Goal: Transaction & Acquisition: Purchase product/service

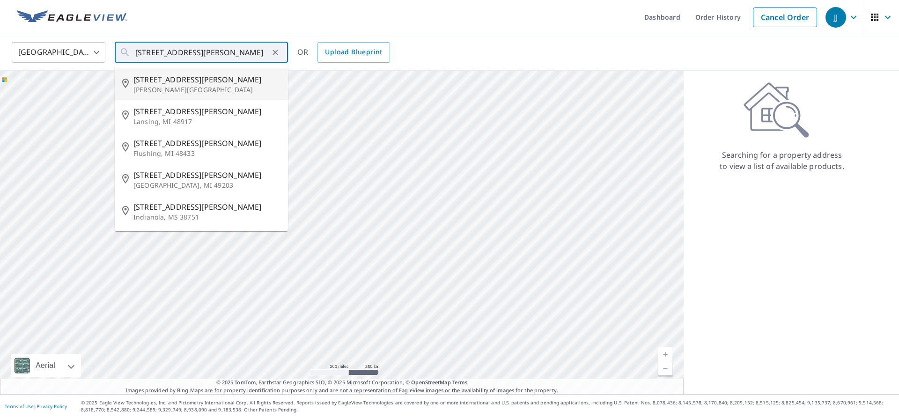
click at [159, 51] on input "[STREET_ADDRESS][PERSON_NAME]" at bounding box center [201, 52] width 133 height 26
click at [212, 53] on input "[STREET_ADDRESS][PERSON_NAME]" at bounding box center [201, 52] width 133 height 26
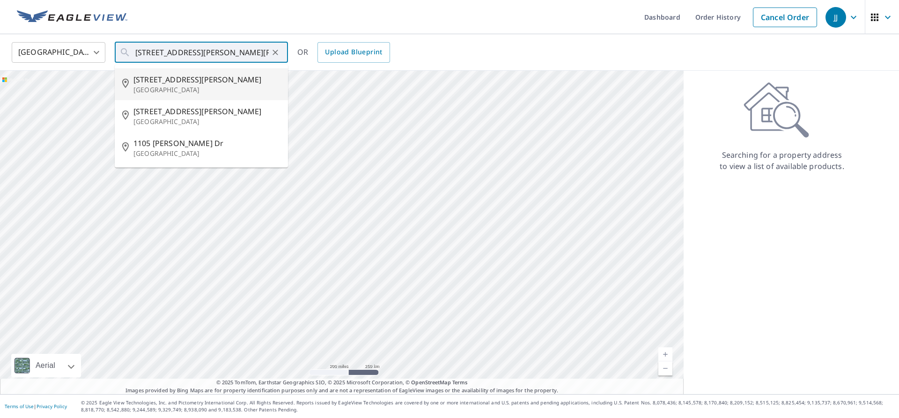
click at [245, 91] on p "[GEOGRAPHIC_DATA]" at bounding box center [206, 89] width 147 height 9
type input "[STREET_ADDRESS][PERSON_NAME]"
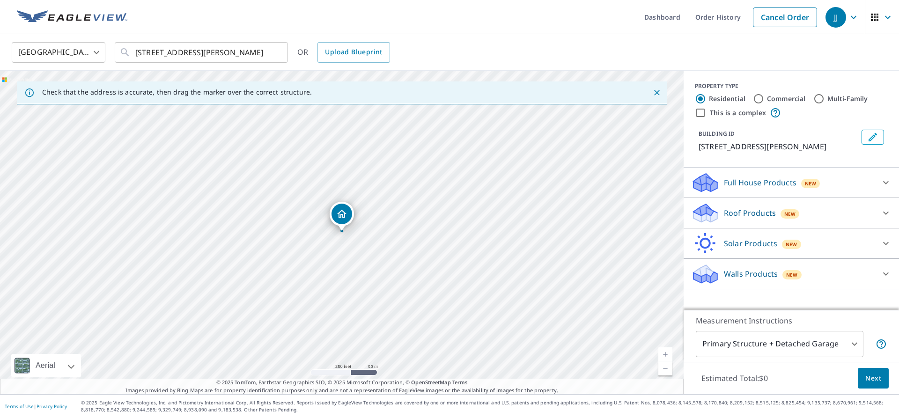
click at [864, 194] on div "Full House Products New" at bounding box center [782, 183] width 183 height 22
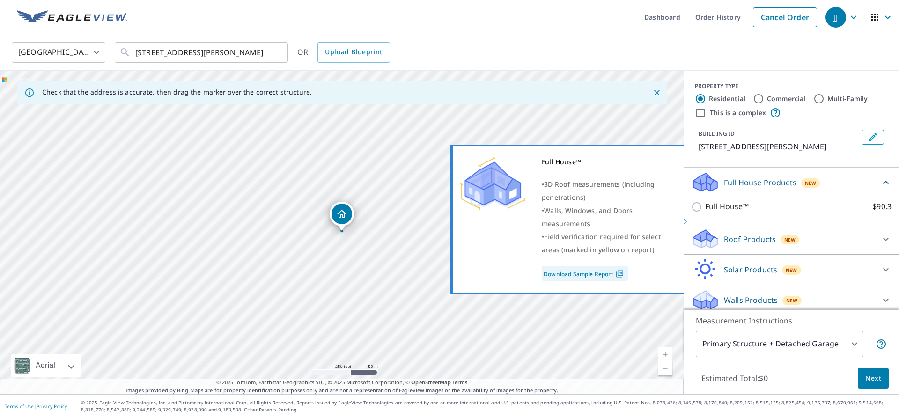
click at [695, 212] on input "Full House™ $90.3" at bounding box center [698, 206] width 14 height 11
checkbox input "true"
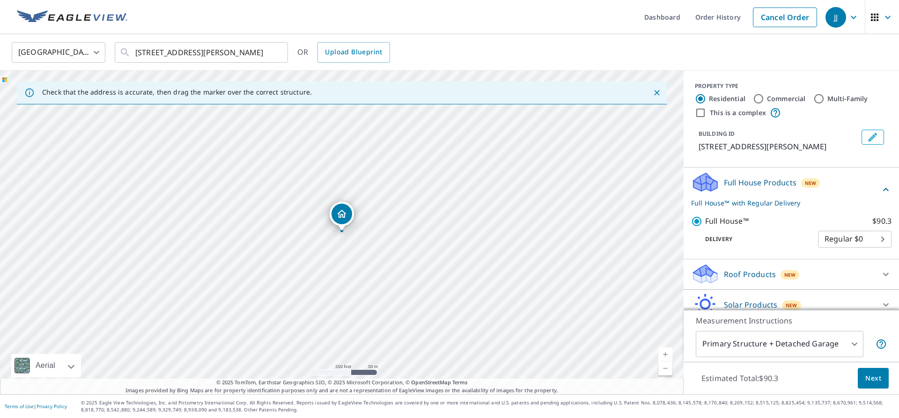
click at [871, 379] on span "Next" at bounding box center [873, 379] width 16 height 12
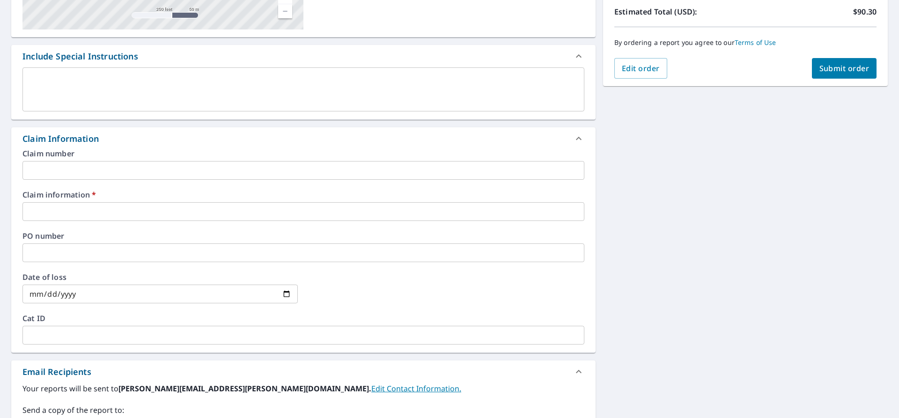
scroll to position [185, 0]
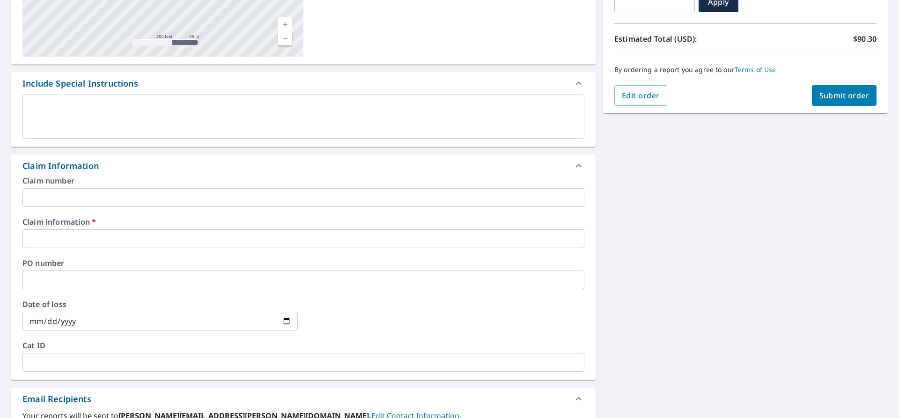
click at [83, 255] on div "Claim number ​ Claim information   * ​ PO number ​ Date of loss ​ Cat ID ​" at bounding box center [303, 278] width 584 height 203
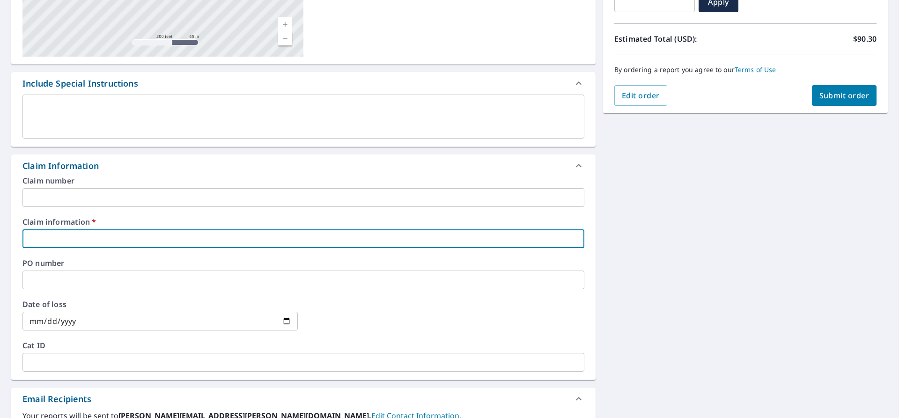
click at [86, 239] on input "text" at bounding box center [303, 238] width 562 height 19
type input "G"
checkbox input "true"
type input "Go"
checkbox input "true"
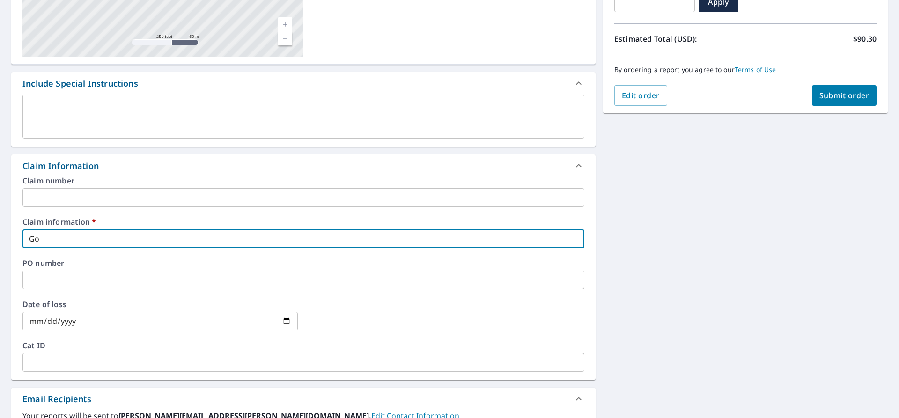
type input "Gol"
checkbox input "true"
type input "Gold"
checkbox input "true"
type input "Golde"
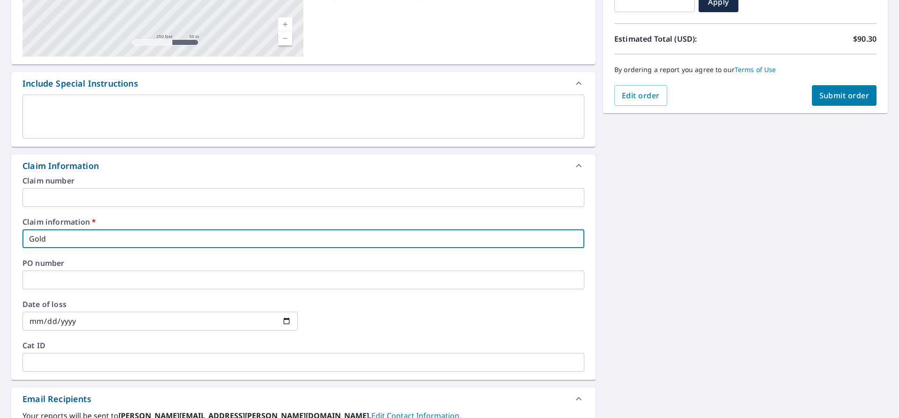
checkbox input "true"
type input "Golden"
checkbox input "true"
type input "GoldenK"
checkbox input "true"
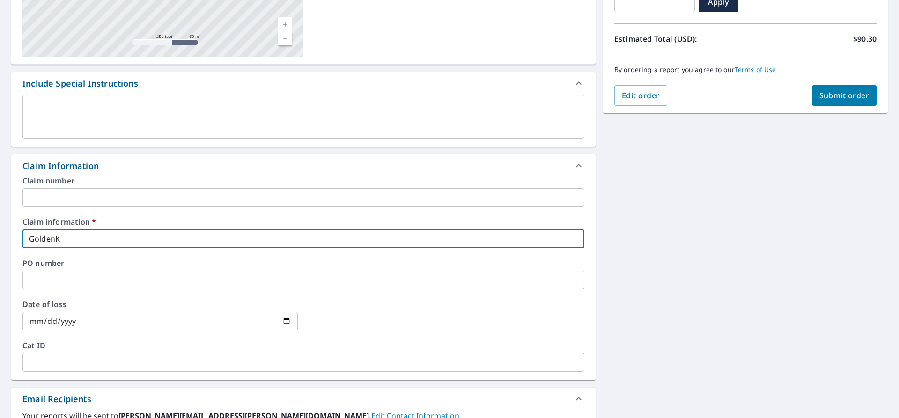
type input "GoldenKe"
checkbox input "true"
type input "GoldenKey"
checkbox input "true"
click at [421, 248] on input "GoldenKey" at bounding box center [303, 238] width 562 height 19
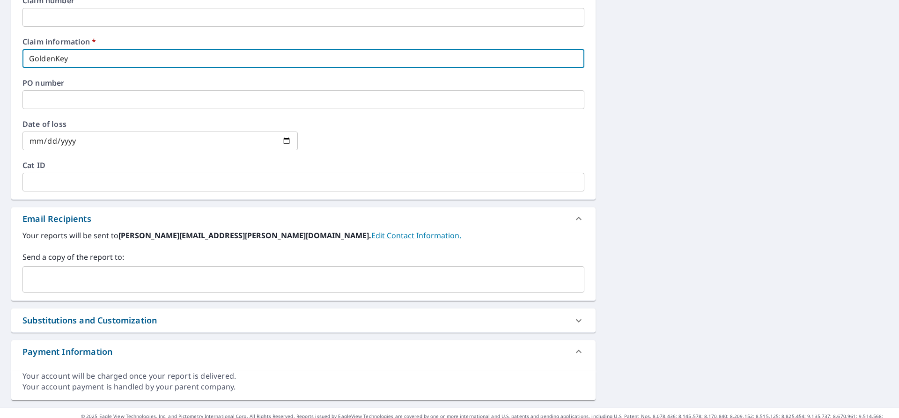
scroll to position [379, 0]
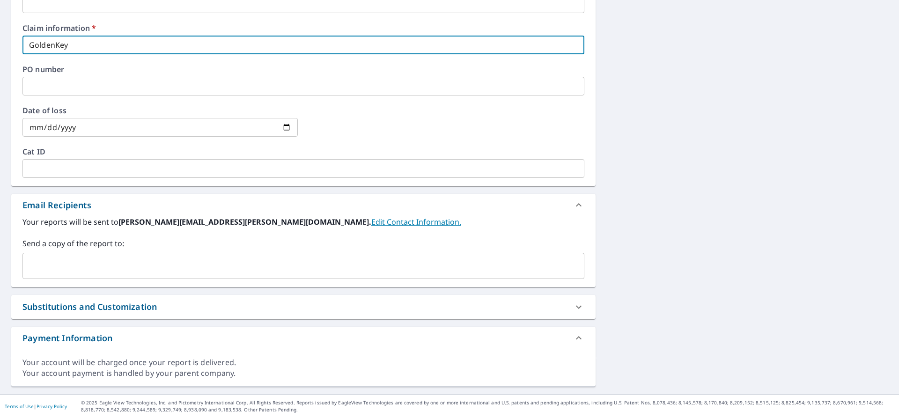
type input "GoldenKey"
click at [149, 268] on input "text" at bounding box center [296, 266] width 539 height 18
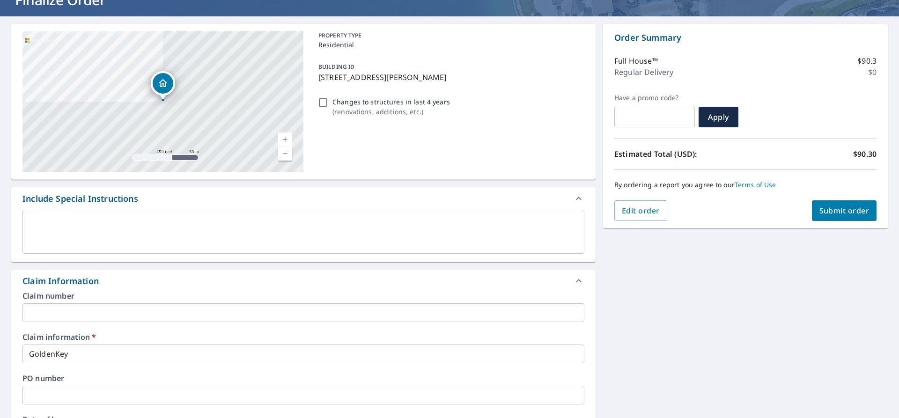
scroll to position [0, 0]
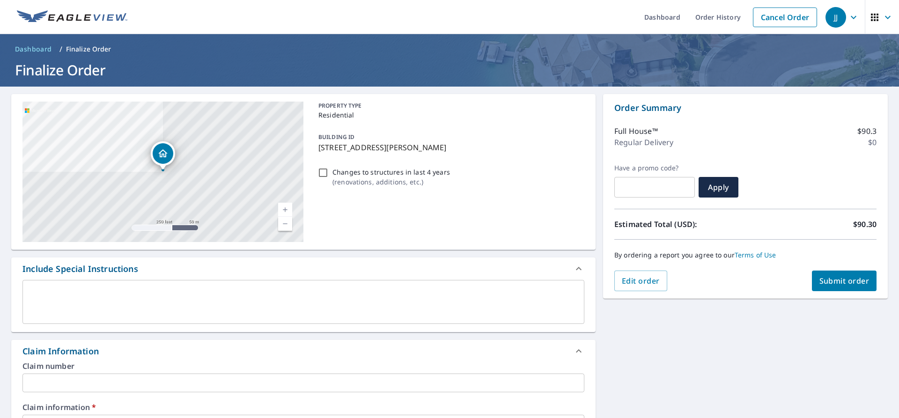
type input "[EMAIL_ADDRESS][DOMAIN_NAME]"
click at [851, 282] on span "Submit order" at bounding box center [844, 281] width 50 height 10
checkbox input "true"
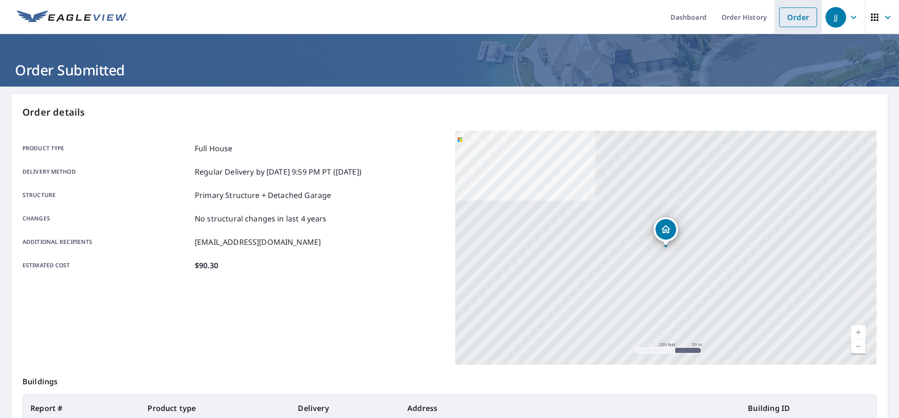
click at [784, 16] on link "Order" at bounding box center [798, 17] width 38 height 20
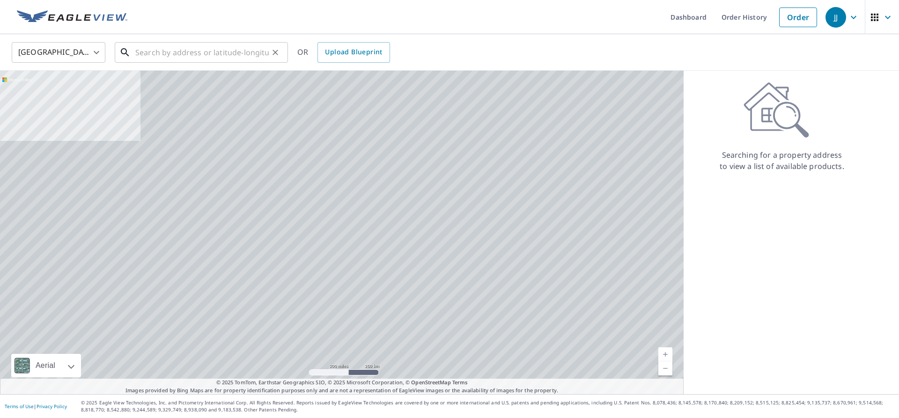
click at [191, 65] on input "text" at bounding box center [201, 52] width 133 height 26
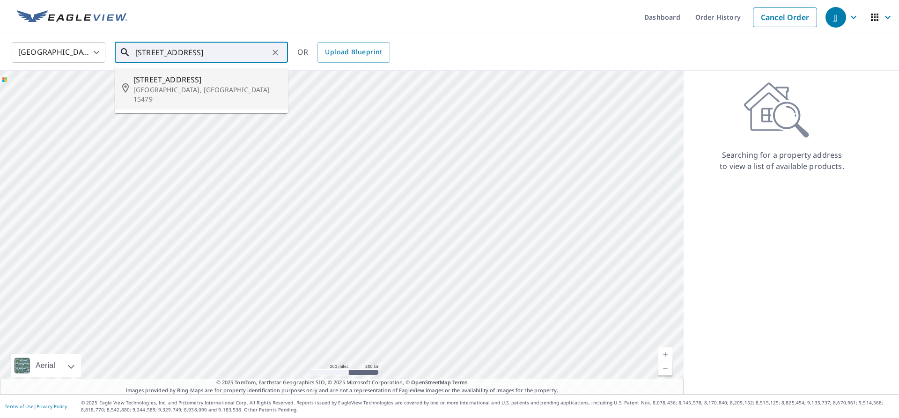
click at [198, 85] on p "[GEOGRAPHIC_DATA], [GEOGRAPHIC_DATA] 15479" at bounding box center [206, 94] width 147 height 19
type input "[STREET_ADDRESS][PERSON_NAME]"
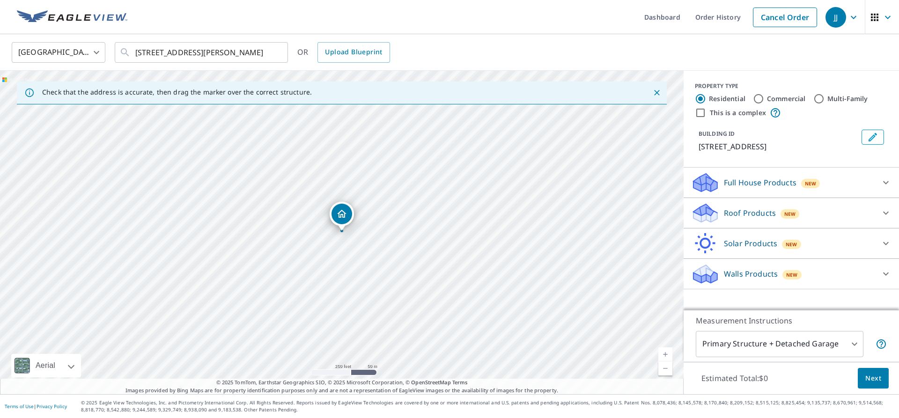
click at [875, 187] on div "Full House Products New" at bounding box center [791, 182] width 200 height 22
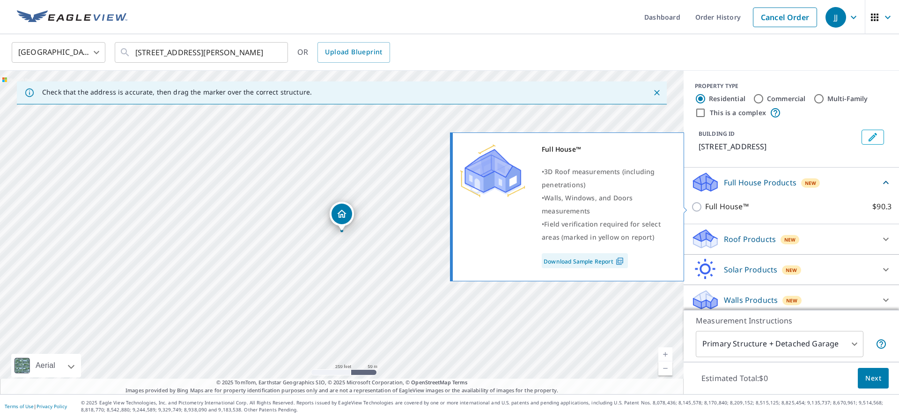
click at [710, 209] on p "Full House™" at bounding box center [727, 207] width 44 height 12
click at [705, 209] on input "Full House™ $90.3" at bounding box center [698, 206] width 14 height 11
checkbox input "true"
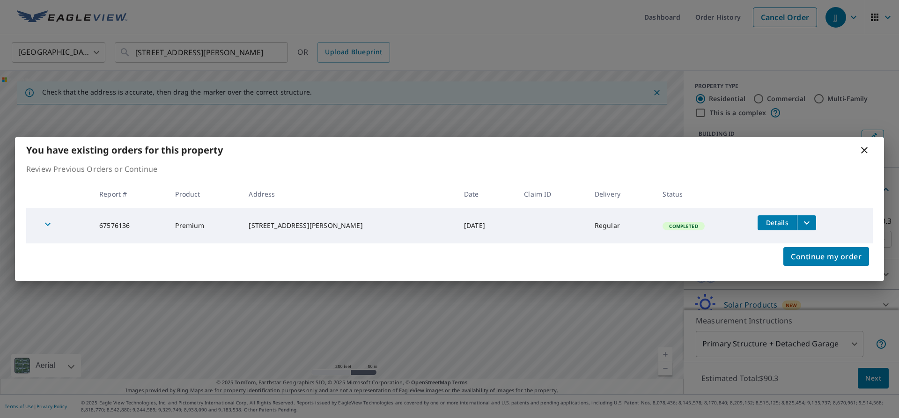
click at [801, 220] on icon "filesDropdownBtn-67576136" at bounding box center [806, 222] width 11 height 11
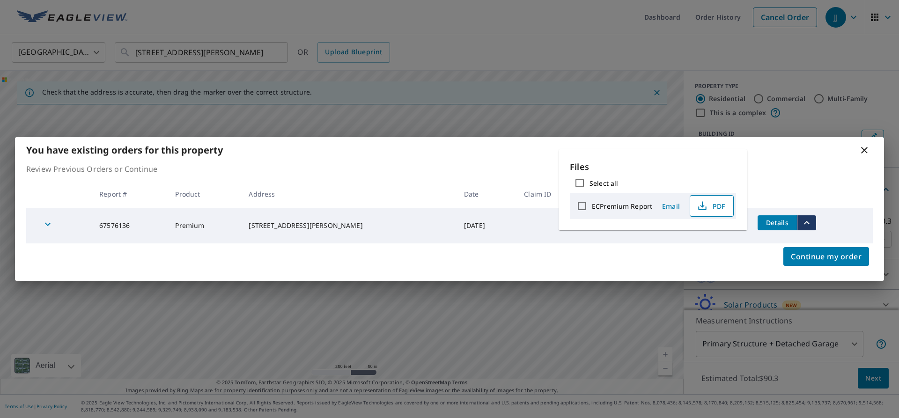
click at [716, 207] on span "PDF" at bounding box center [711, 205] width 30 height 11
click at [826, 259] on span "Continue my order" at bounding box center [826, 256] width 71 height 13
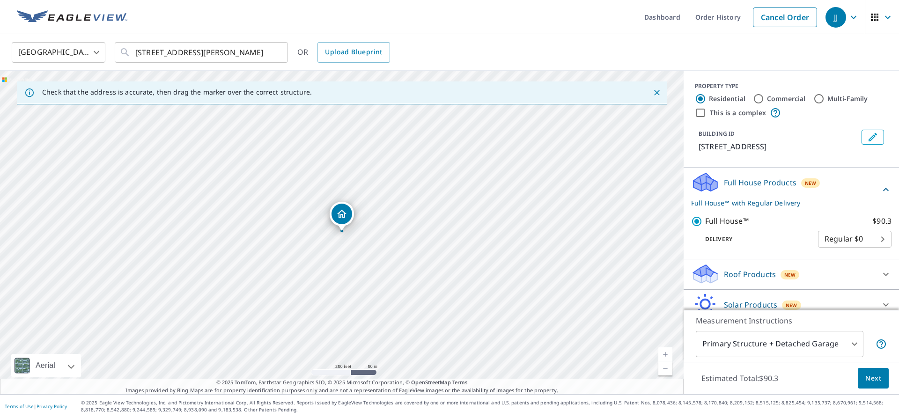
scroll to position [41, 0]
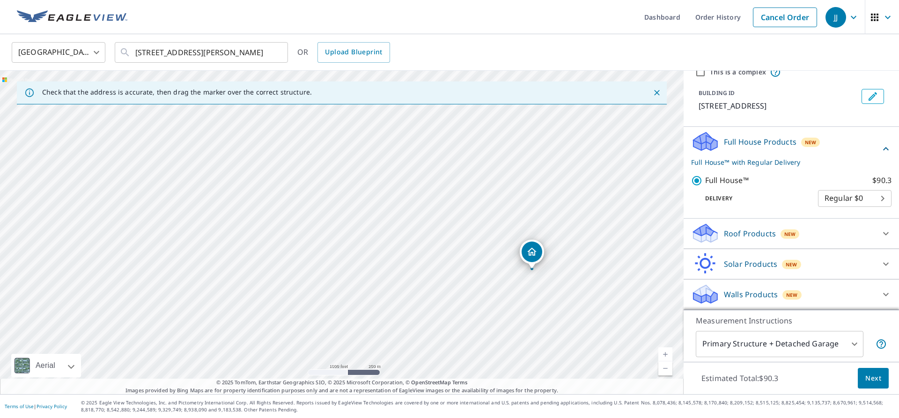
click at [876, 380] on span "Next" at bounding box center [873, 379] width 16 height 12
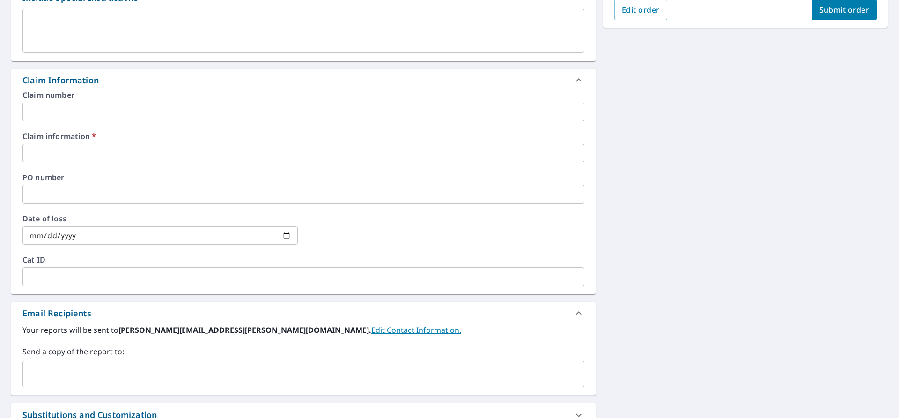
scroll to position [309, 0]
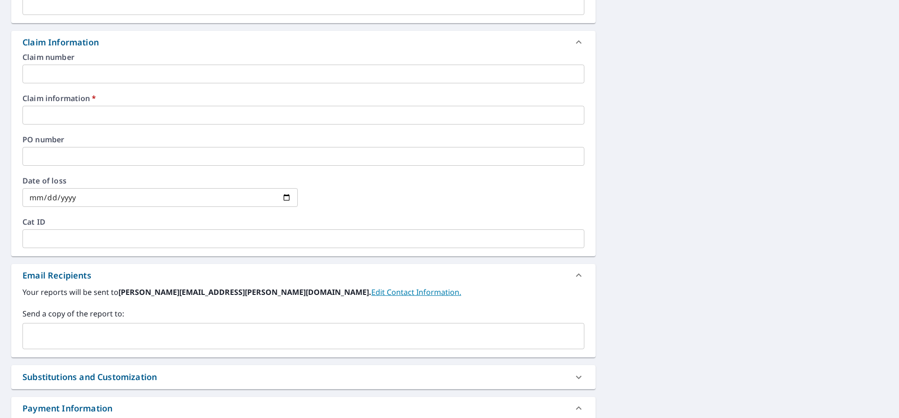
click at [138, 111] on input "text" at bounding box center [303, 115] width 562 height 19
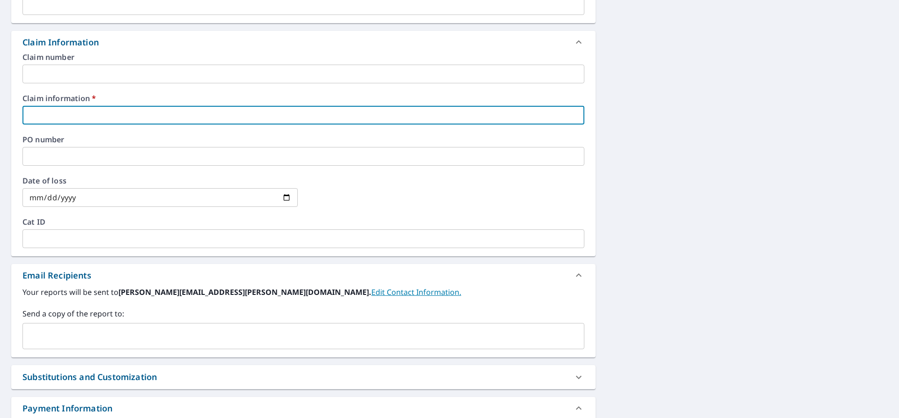
type input "G"
checkbox input "true"
type input "Go"
checkbox input "true"
type input "Gol"
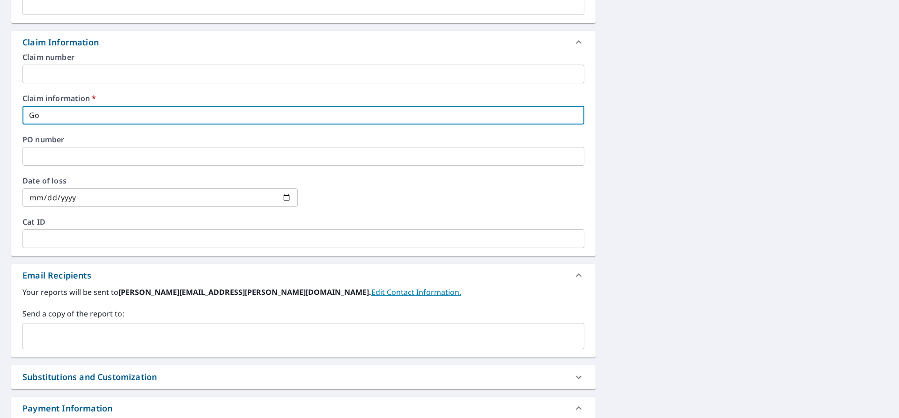
checkbox input "true"
type input "Gold"
checkbox input "true"
type input "Golde"
checkbox input "true"
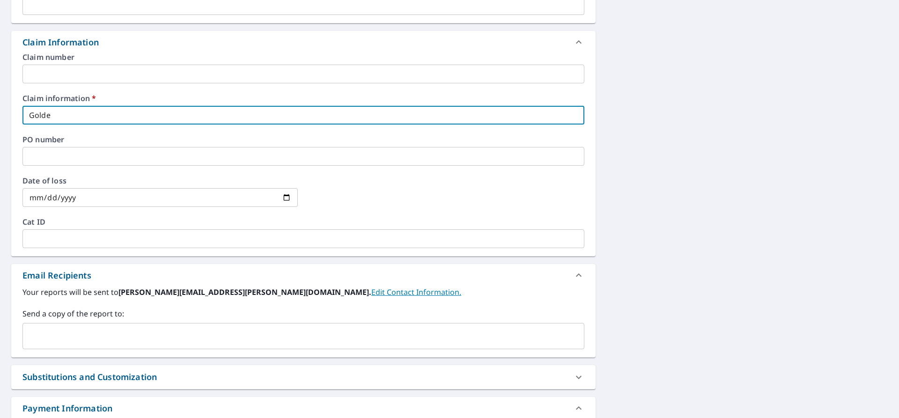
type input "Golden"
checkbox input "true"
type input "GoldenK"
checkbox input "true"
type input "GoldenKe"
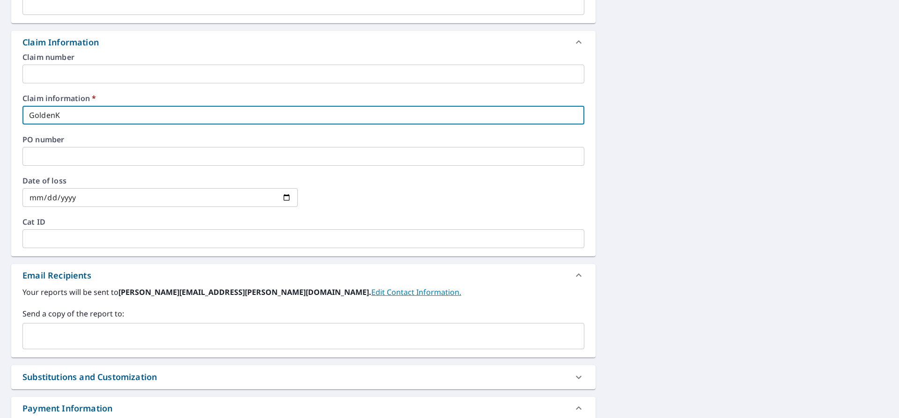
checkbox input "true"
type input "GoldenKey"
checkbox input "true"
click at [111, 326] on div "​" at bounding box center [303, 336] width 562 height 26
type input "GoldenKey"
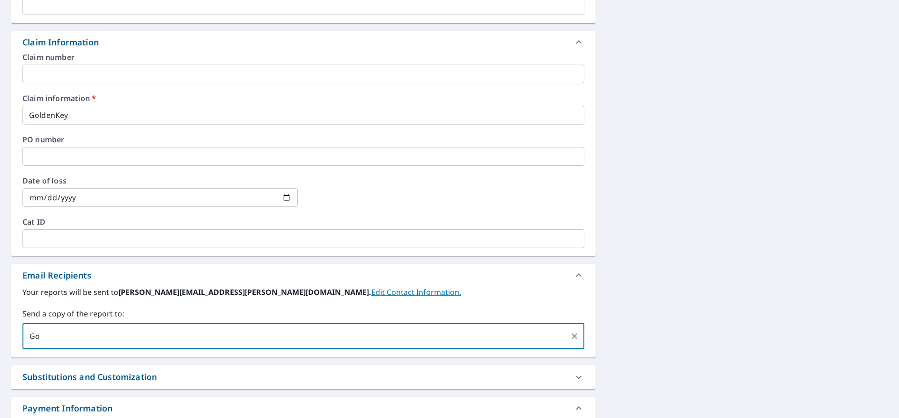
type input "G"
paste input "[EMAIL_ADDRESS][DOMAIN_NAME]"
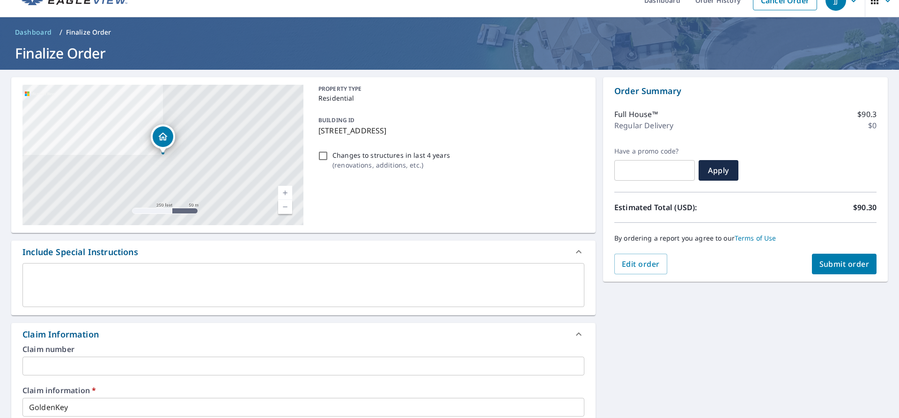
scroll to position [0, 0]
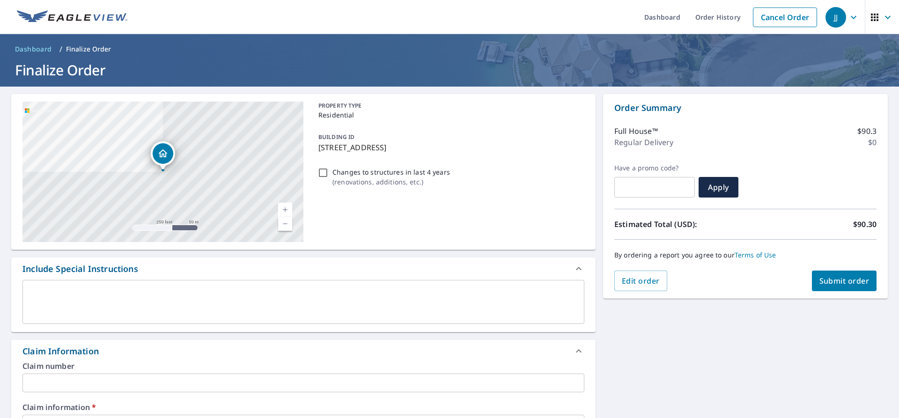
type input "[EMAIL_ADDRESS][DOMAIN_NAME]"
click at [829, 279] on span "Submit order" at bounding box center [844, 281] width 50 height 10
checkbox input "true"
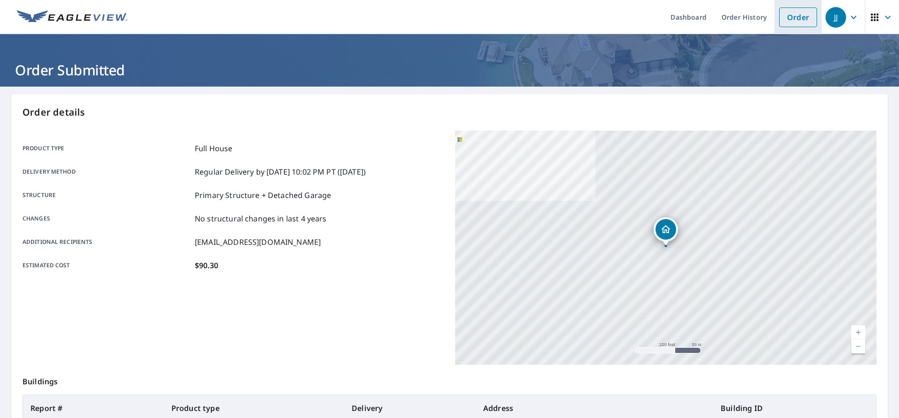
click at [806, 17] on link "Order" at bounding box center [798, 17] width 38 height 20
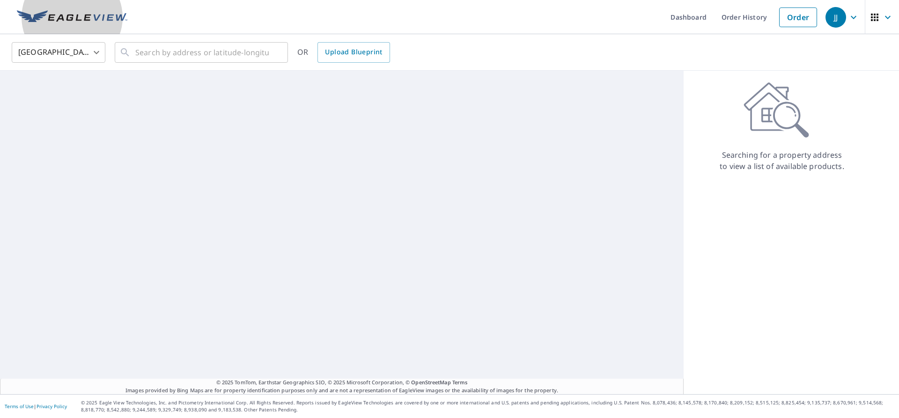
click at [72, 15] on img at bounding box center [72, 17] width 110 height 14
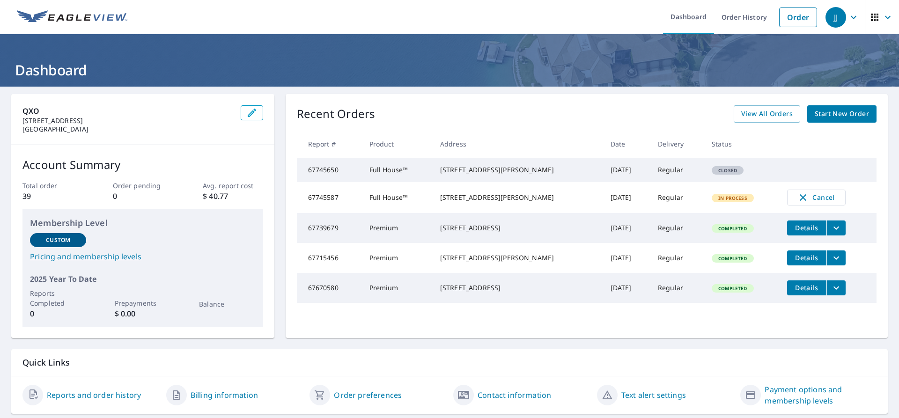
click at [327, 173] on td "67745650" at bounding box center [329, 170] width 65 height 24
click at [422, 170] on td "Full House™" at bounding box center [397, 170] width 71 height 24
click at [634, 163] on td "[DATE]" at bounding box center [627, 170] width 48 height 24
click at [603, 177] on td "[DATE]" at bounding box center [627, 170] width 48 height 24
drag, startPoint x: 593, startPoint y: 177, endPoint x: 676, endPoint y: 164, distance: 83.4
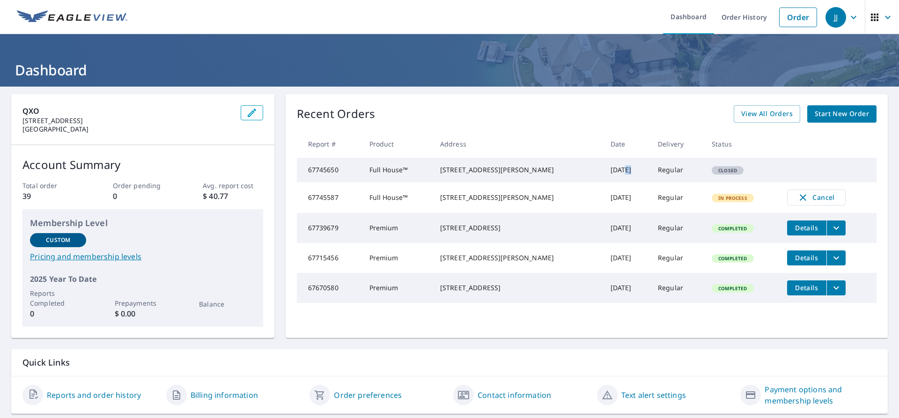
click at [603, 175] on td "[DATE]" at bounding box center [627, 170] width 48 height 24
click at [709, 163] on td "Closed" at bounding box center [741, 170] width 75 height 24
click at [721, 168] on td "Closed" at bounding box center [741, 170] width 75 height 24
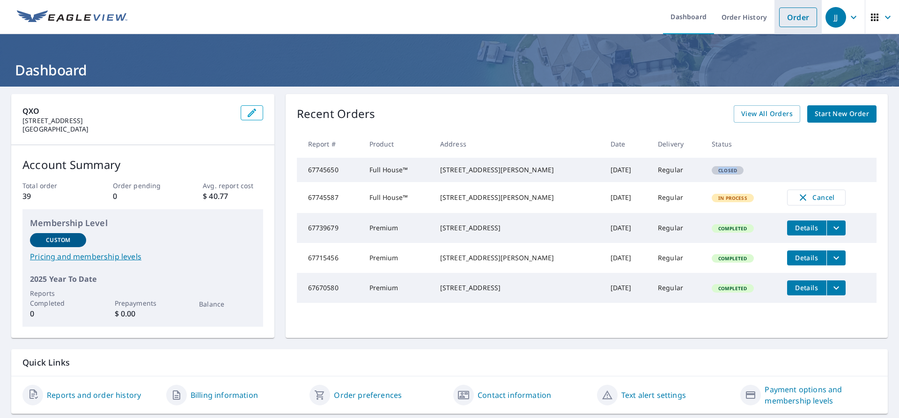
click at [794, 25] on link "Order" at bounding box center [798, 17] width 38 height 20
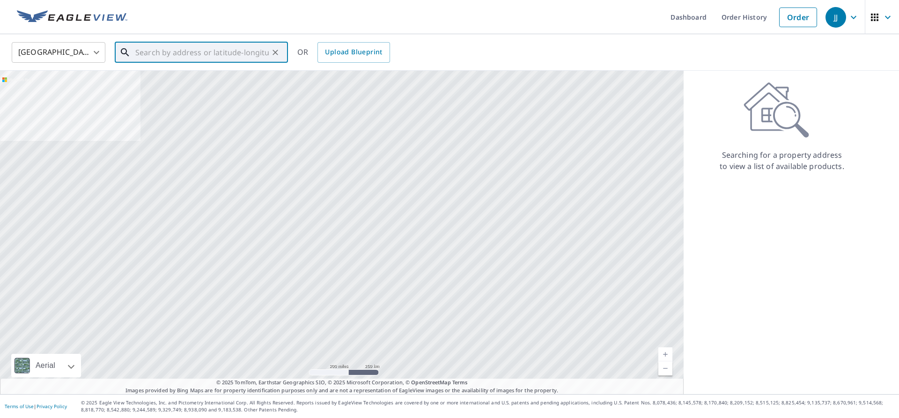
click at [200, 61] on input "text" at bounding box center [201, 52] width 133 height 26
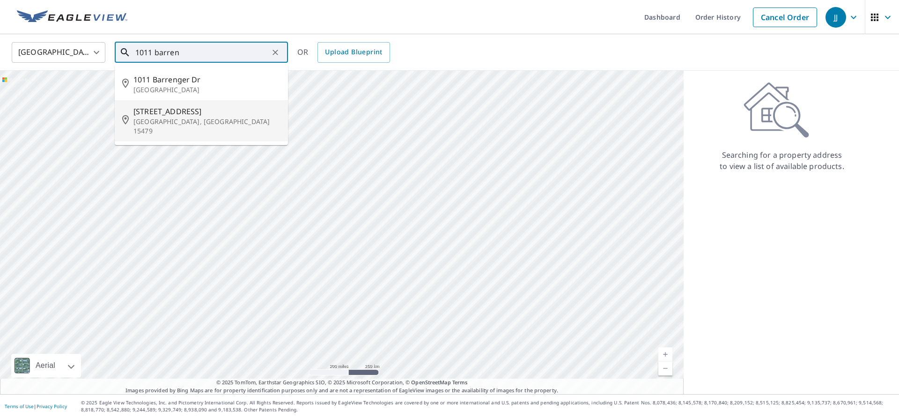
click at [190, 115] on span "[STREET_ADDRESS]" at bounding box center [206, 111] width 147 height 11
type input "[STREET_ADDRESS][PERSON_NAME]"
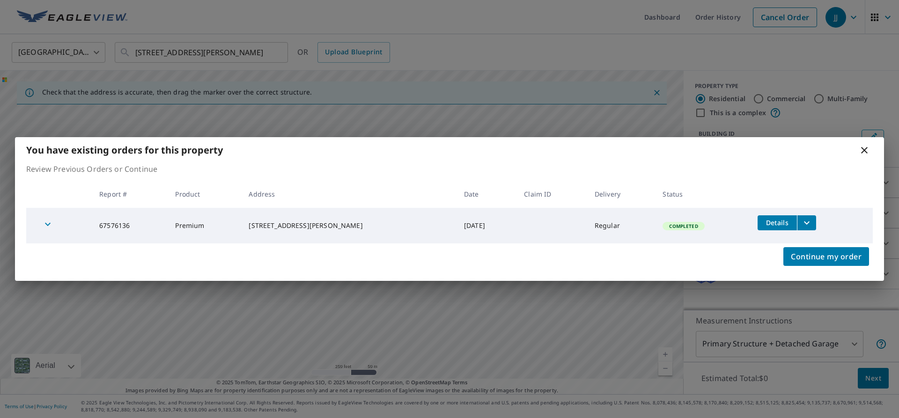
click at [775, 219] on span "Details" at bounding box center [777, 222] width 28 height 9
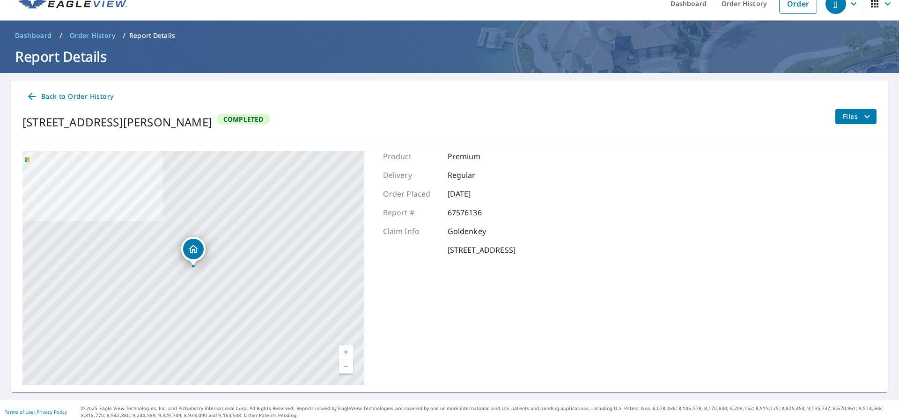
scroll to position [19, 0]
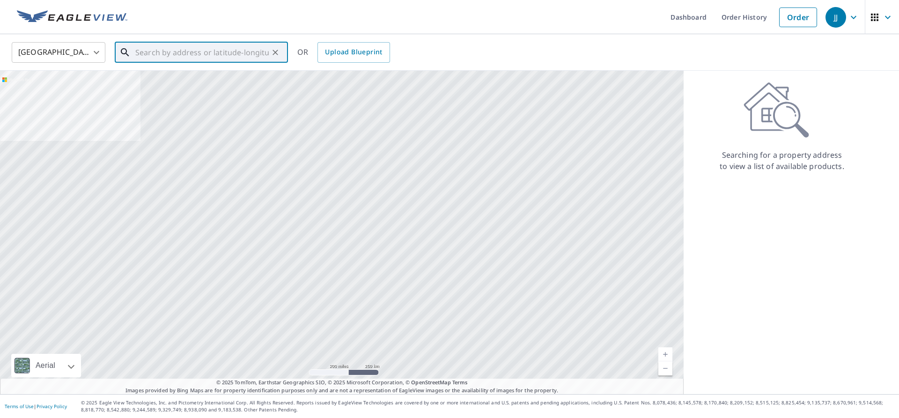
click at [151, 62] on input "text" at bounding box center [201, 52] width 133 height 26
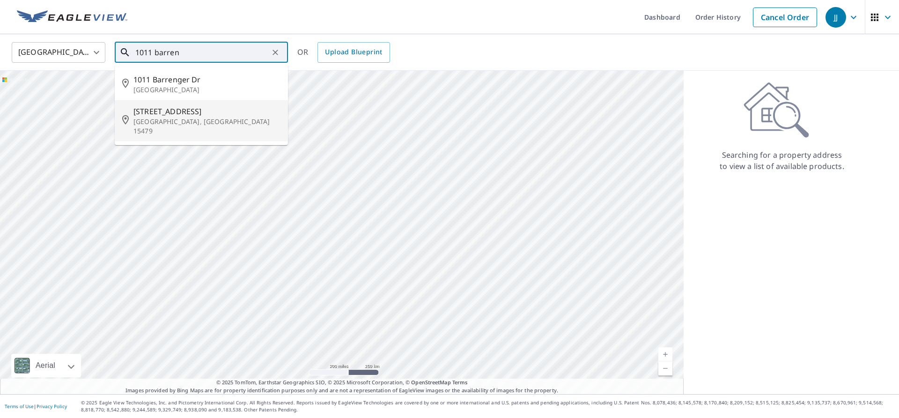
click at [204, 119] on p "[GEOGRAPHIC_DATA], [GEOGRAPHIC_DATA] 15479" at bounding box center [206, 126] width 147 height 19
type input "[STREET_ADDRESS][PERSON_NAME]"
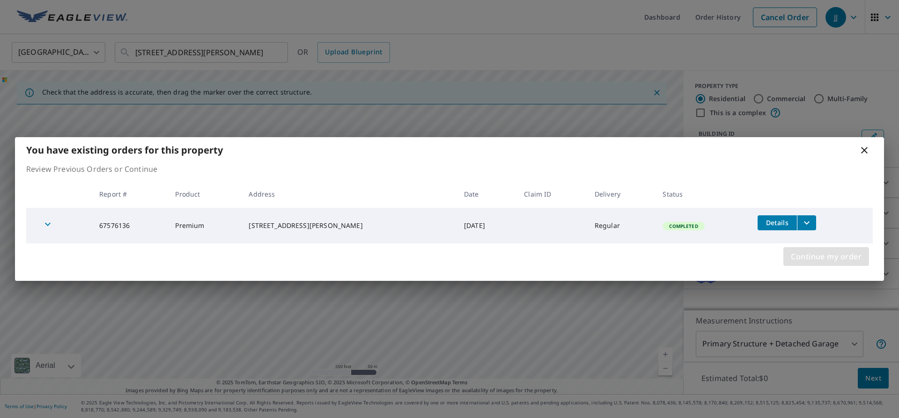
click at [818, 256] on span "Continue my order" at bounding box center [826, 256] width 71 height 13
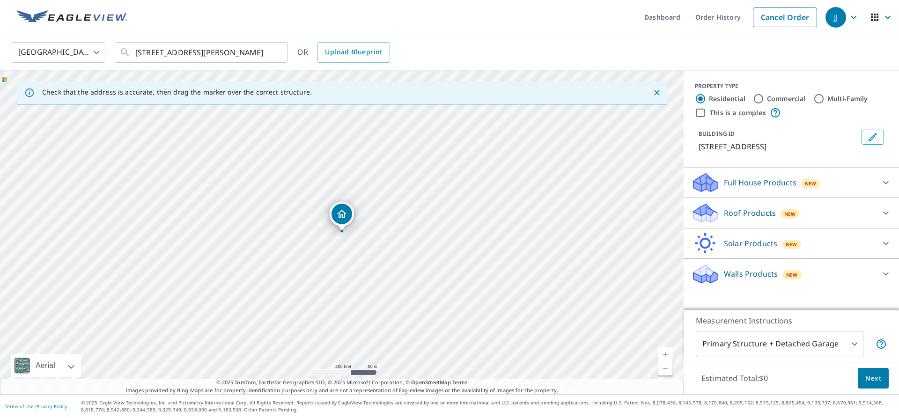
click at [830, 183] on div "Full House Products New" at bounding box center [782, 183] width 183 height 22
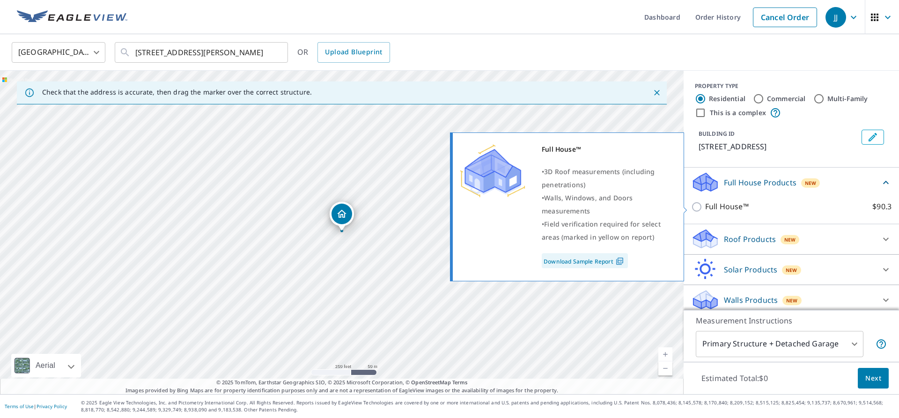
click at [717, 202] on p "Full House™" at bounding box center [727, 207] width 44 height 12
click at [705, 202] on input "Full House™ $90.3" at bounding box center [698, 206] width 14 height 11
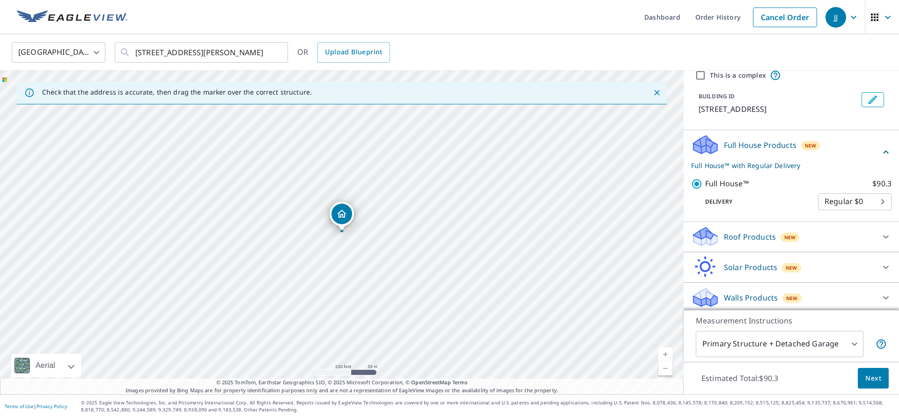
scroll to position [41, 0]
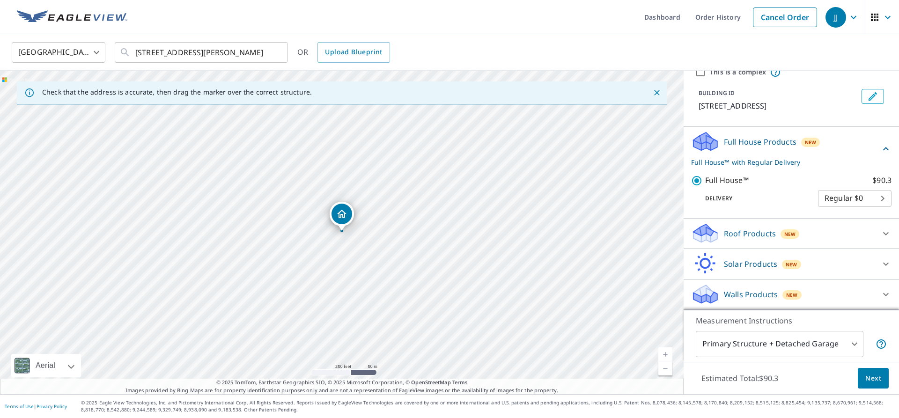
click at [822, 293] on div "Walls Products New" at bounding box center [782, 294] width 183 height 22
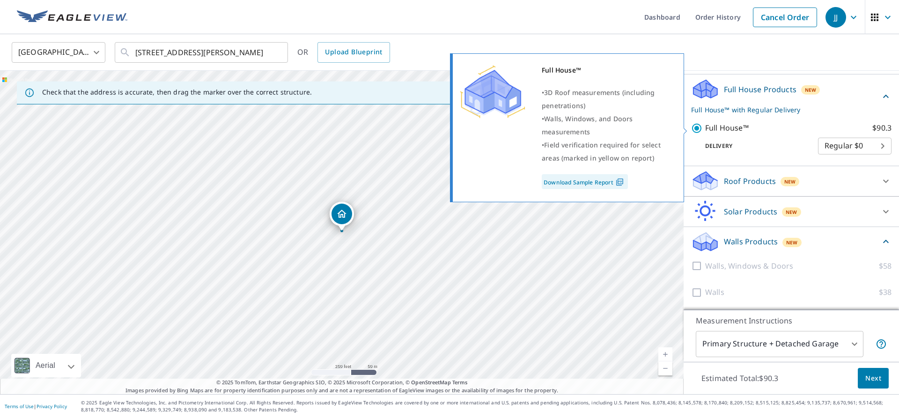
click at [695, 127] on input "Full House™ $90.3" at bounding box center [698, 128] width 14 height 11
checkbox input "false"
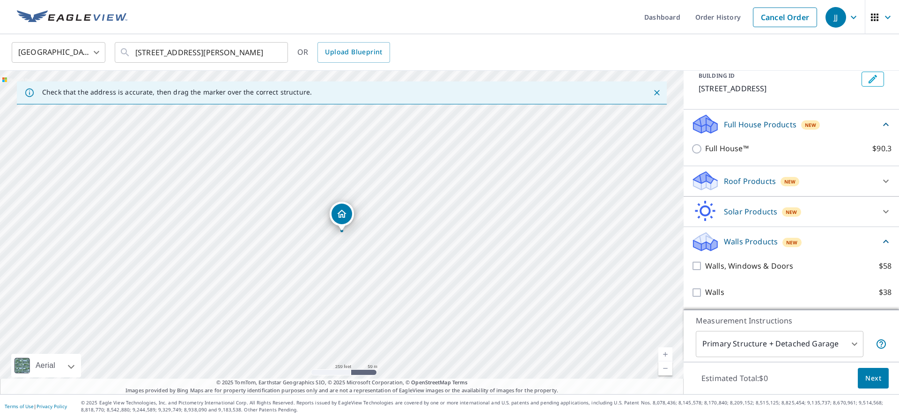
scroll to position [59, 0]
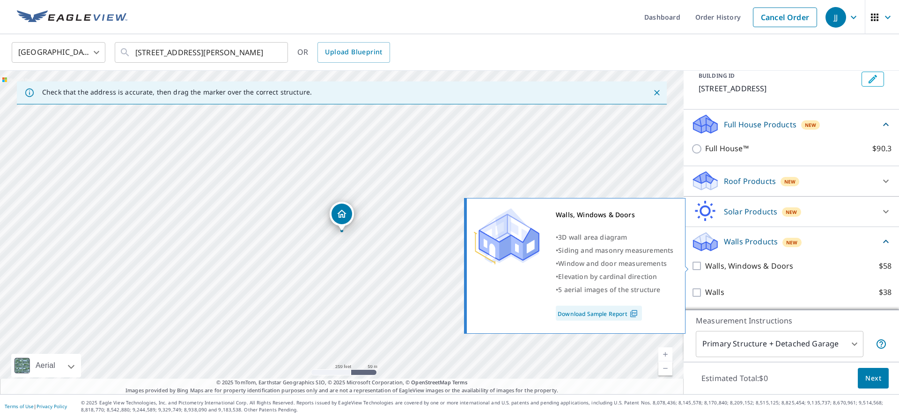
click at [698, 268] on input "Walls, Windows & Doors $58" at bounding box center [698, 265] width 14 height 11
checkbox input "true"
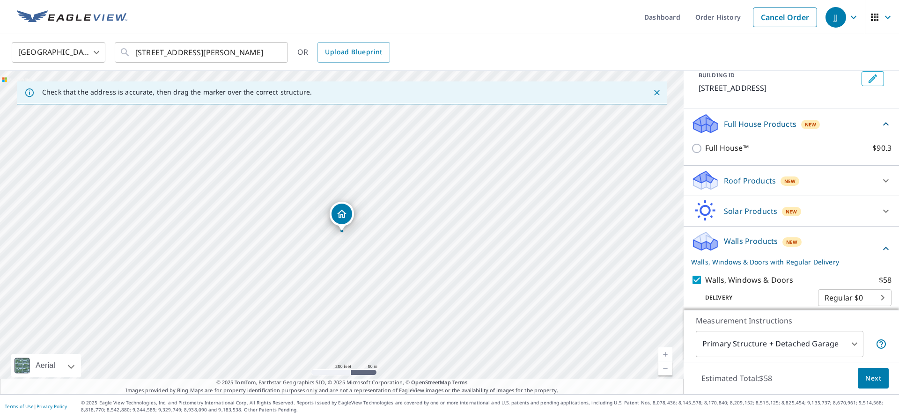
scroll to position [94, 0]
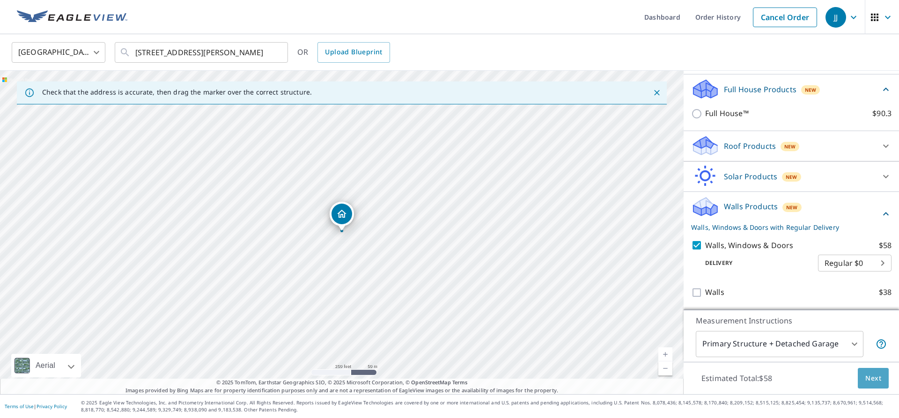
click at [871, 378] on span "Next" at bounding box center [873, 379] width 16 height 12
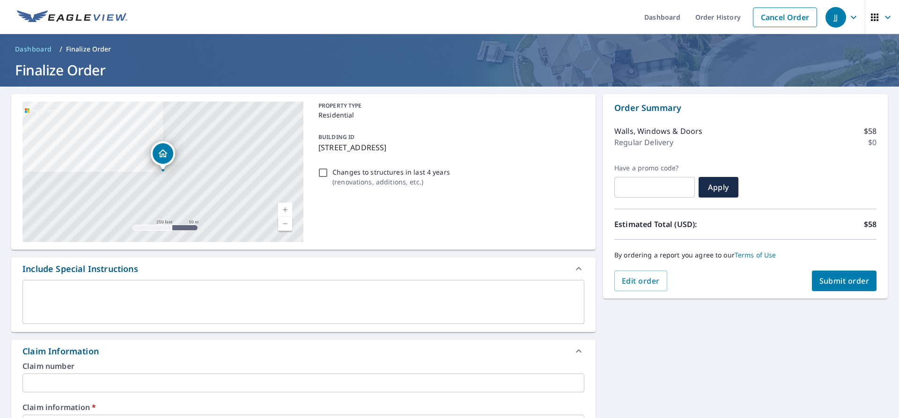
scroll to position [309, 0]
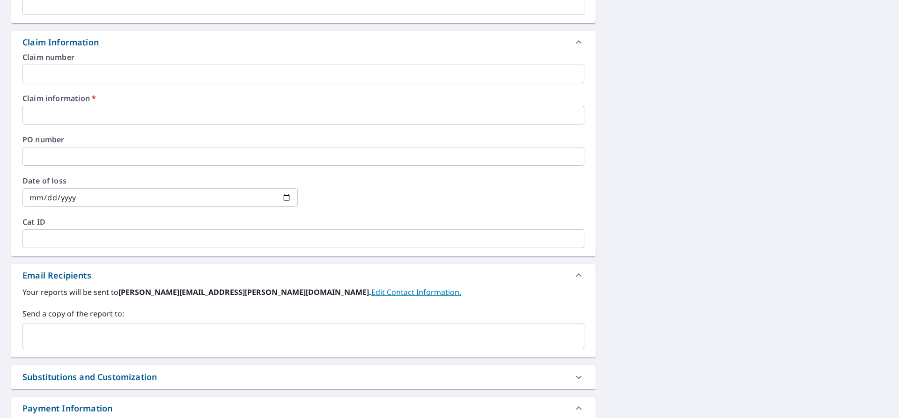
click at [66, 116] on input "text" at bounding box center [303, 115] width 562 height 19
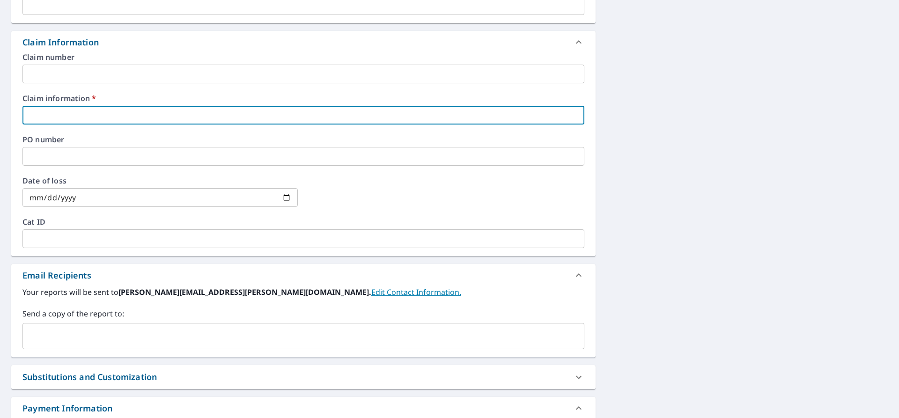
type input "G"
checkbox input "true"
type input "GO"
checkbox input "true"
type input "GOl"
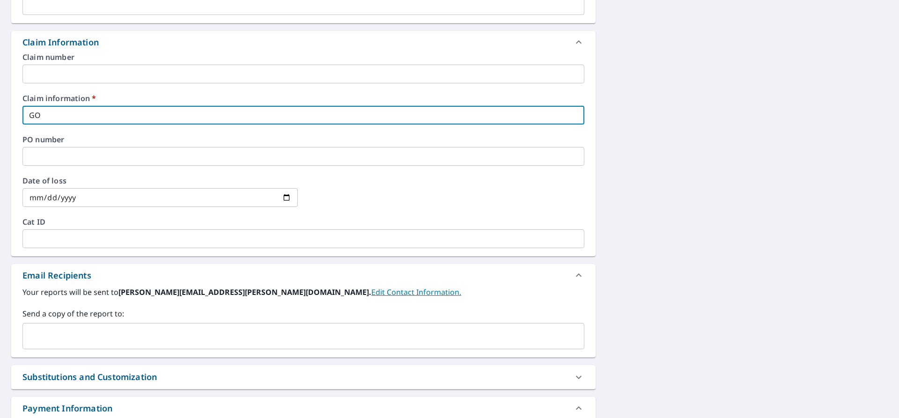
checkbox input "true"
type input "GOld"
checkbox input "true"
type input "GOldn"
checkbox input "true"
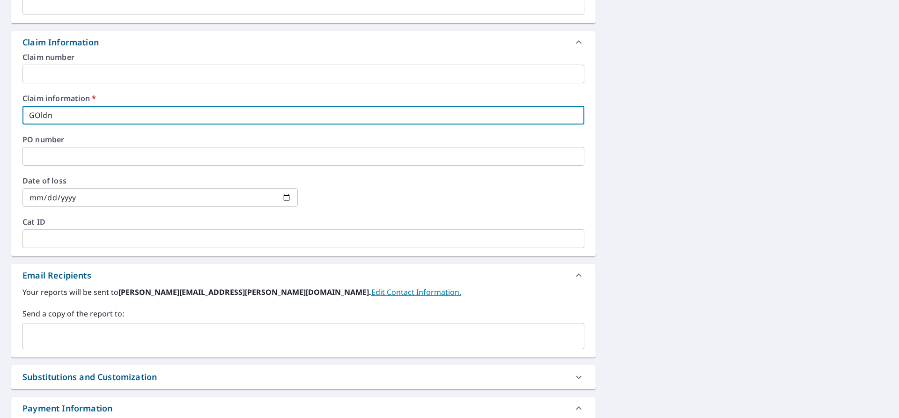
type input "GOld"
checkbox input "true"
type input "GOlde"
checkbox input "true"
type input "GOlden"
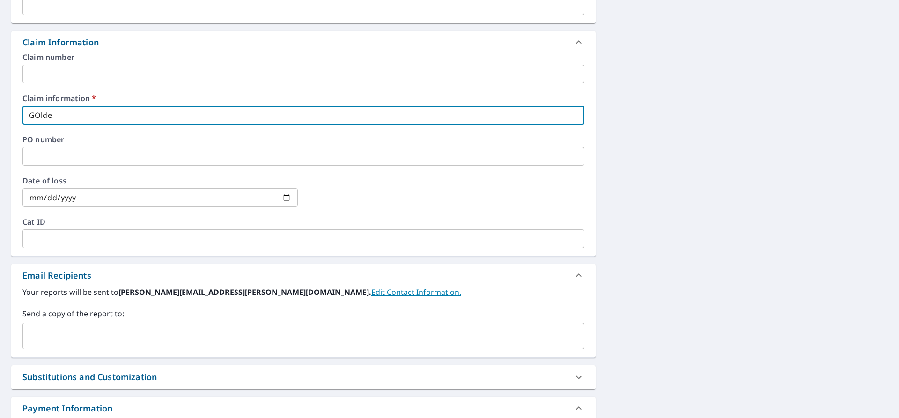
checkbox input "true"
type input "GOlde"
checkbox input "true"
type input "GOld"
checkbox input "true"
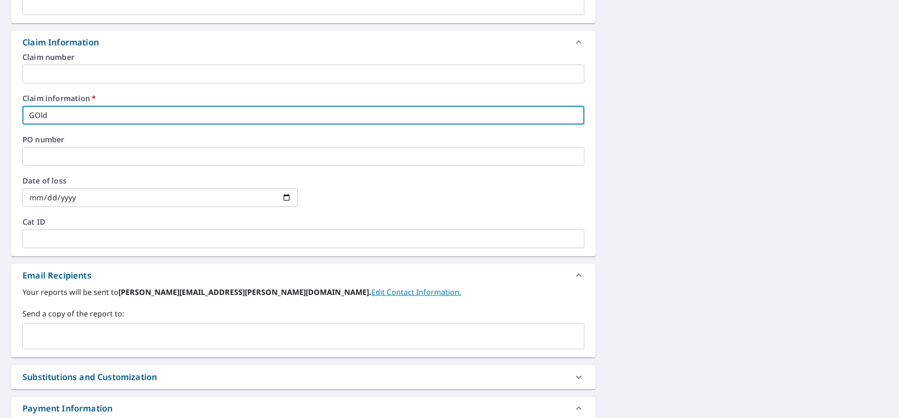
type input "GOl"
checkbox input "true"
type input "GO"
checkbox input "true"
type input "G"
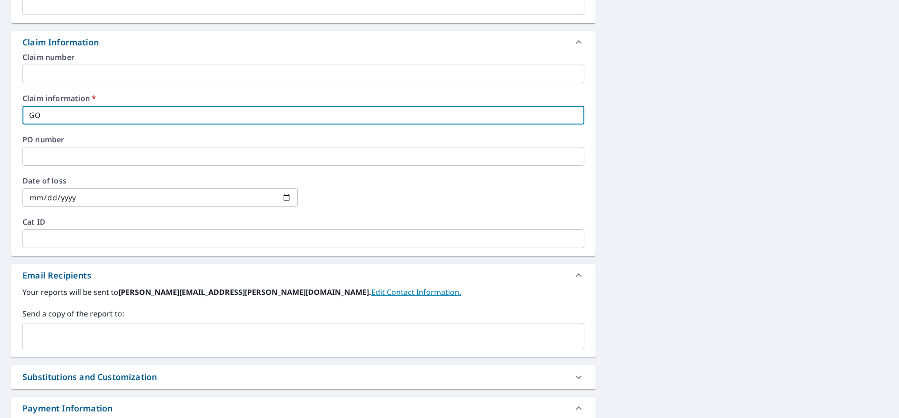
checkbox input "true"
type input "Go"
checkbox input "true"
type input "Gol"
checkbox input "true"
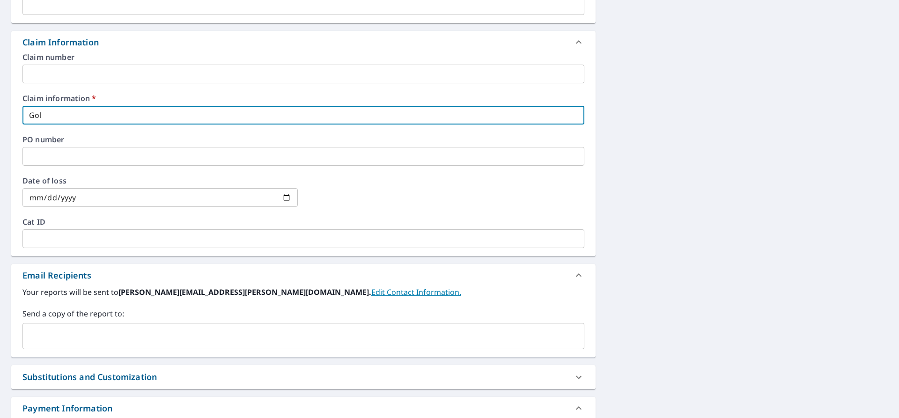
type input "Gold"
checkbox input "true"
type input "Golde"
checkbox input "true"
type input "Golden"
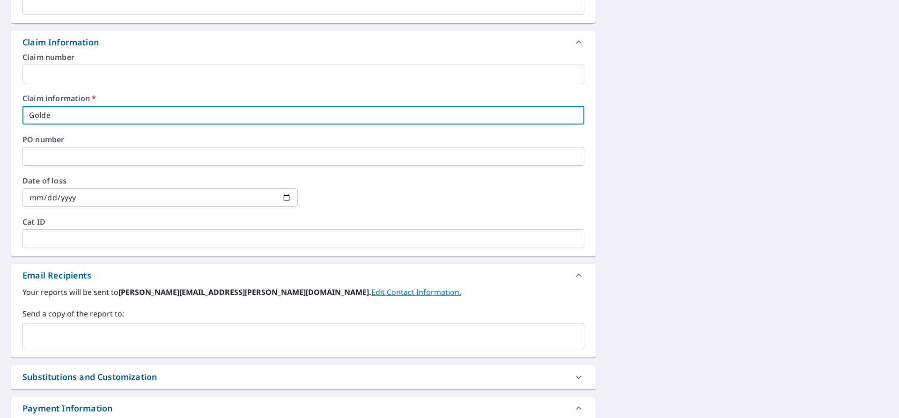
checkbox input "true"
type input "GoldenK"
checkbox input "true"
type input "GoldenKe"
checkbox input "true"
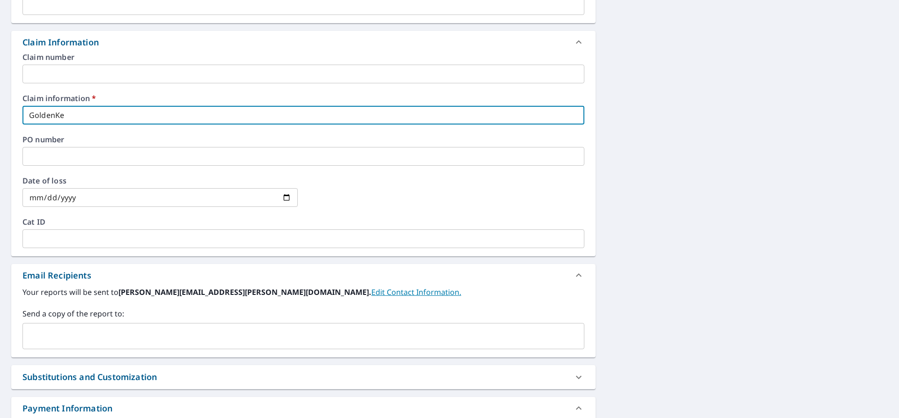
type input "GoldenKey"
checkbox input "true"
type input "GoldenKey"
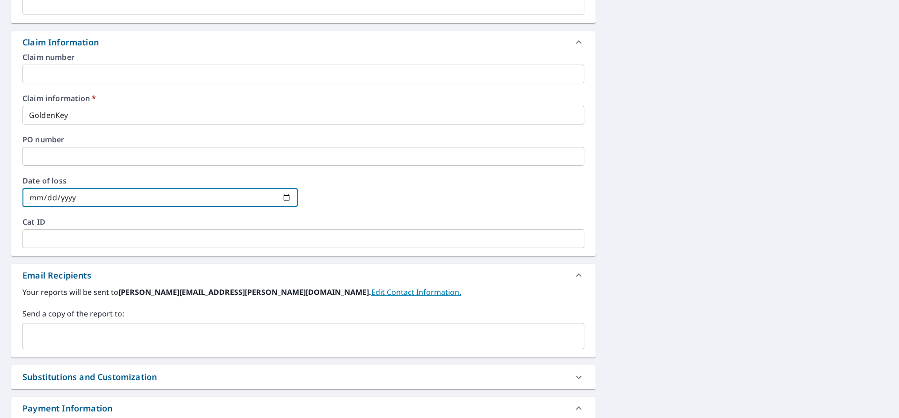
click at [79, 336] on input "text" at bounding box center [296, 336] width 539 height 18
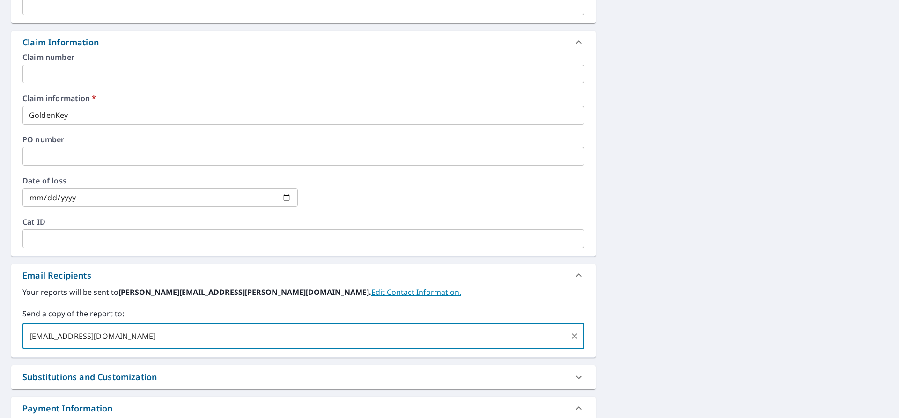
scroll to position [0, 0]
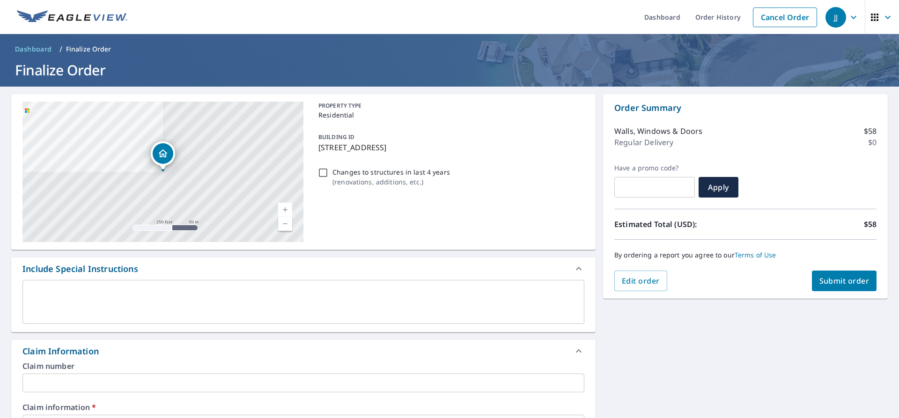
type input "[EMAIL_ADDRESS][DOMAIN_NAME]"
click at [834, 284] on span "Submit order" at bounding box center [844, 281] width 50 height 10
checkbox input "true"
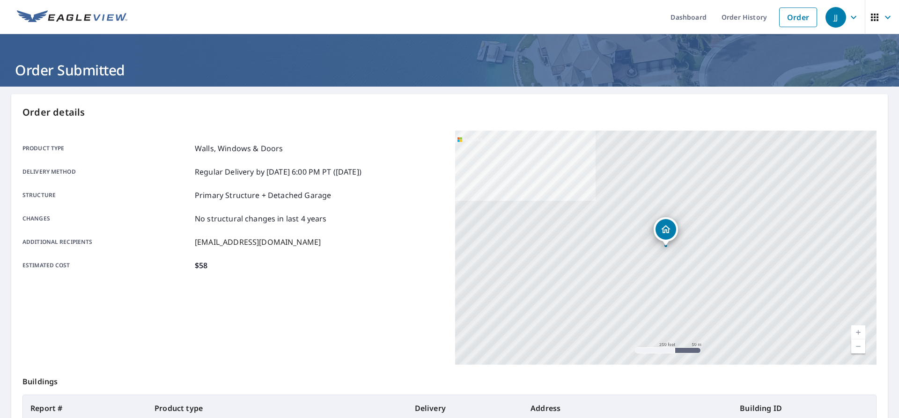
click at [288, 132] on div "Product type Walls, Windows & Doors Delivery method Regular Delivery by [DATE] …" at bounding box center [232, 207] width 421 height 153
click at [809, 23] on link "Order" at bounding box center [798, 17] width 38 height 20
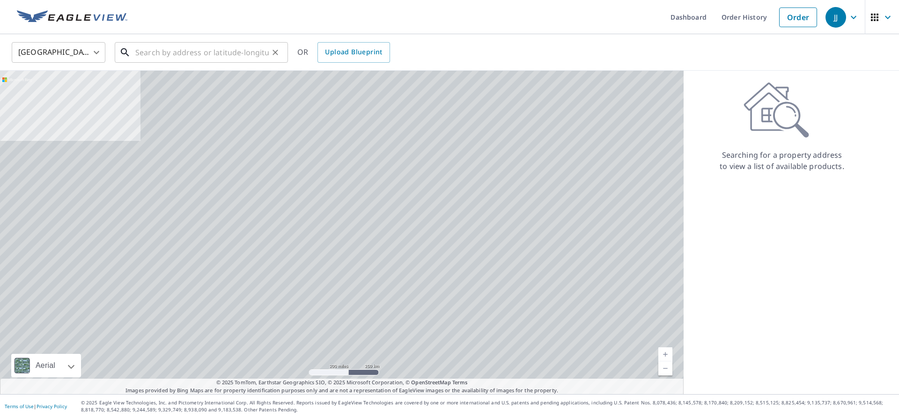
click at [209, 53] on input "text" at bounding box center [201, 52] width 133 height 26
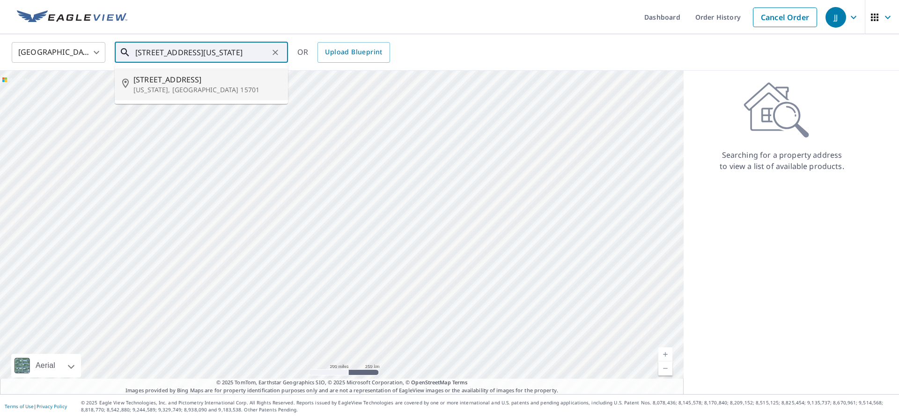
click at [197, 86] on p "[US_STATE], [GEOGRAPHIC_DATA] 15701" at bounding box center [206, 89] width 147 height 9
type input "[STREET_ADDRESS][US_STATE]"
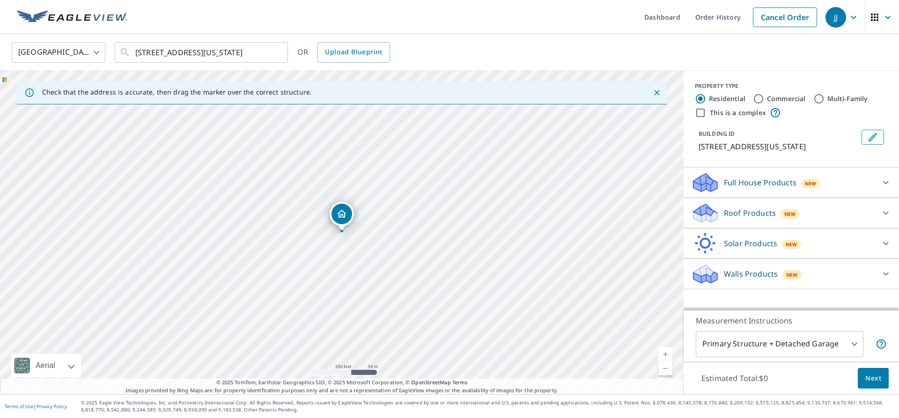
click at [847, 210] on div "Roof Products New" at bounding box center [782, 213] width 183 height 22
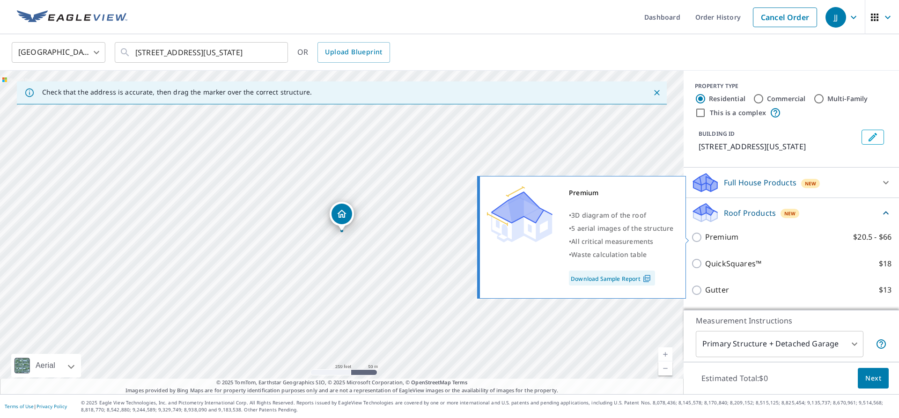
click at [730, 238] on p "Premium" at bounding box center [721, 237] width 33 height 12
click at [705, 238] on input "Premium $20.5 - $66" at bounding box center [698, 237] width 14 height 11
checkbox input "true"
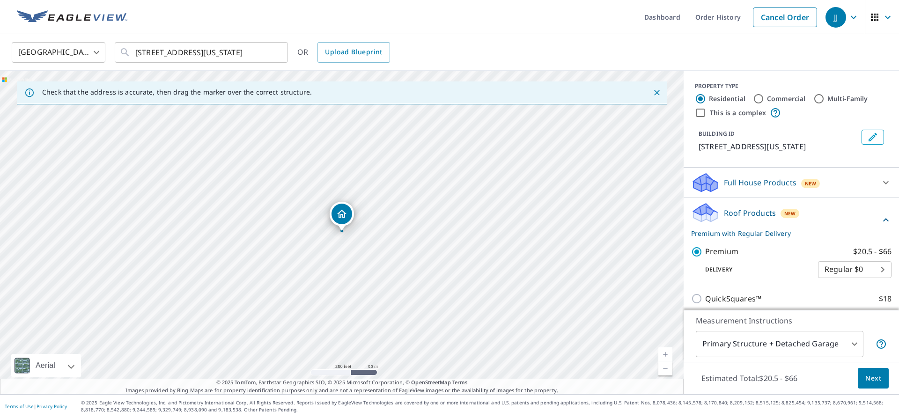
click at [875, 387] on button "Next" at bounding box center [872, 378] width 31 height 21
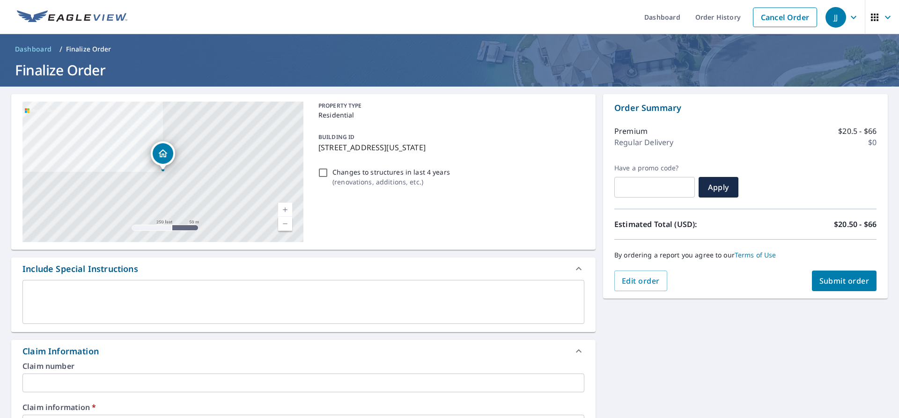
scroll to position [247, 0]
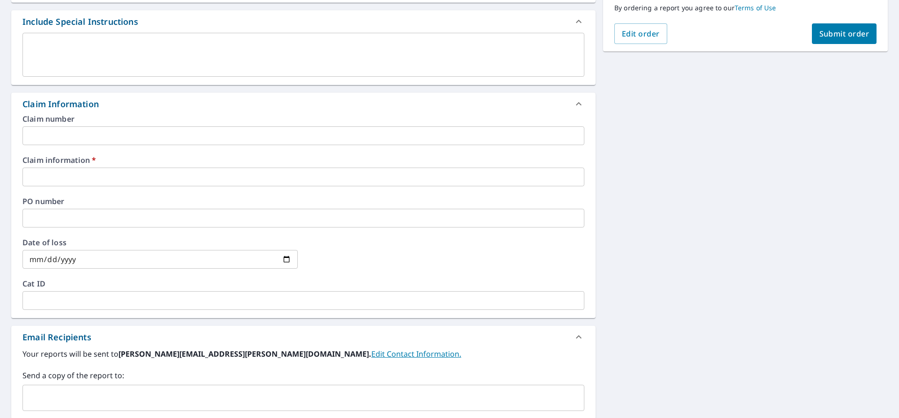
click at [151, 177] on input "text" at bounding box center [303, 177] width 562 height 19
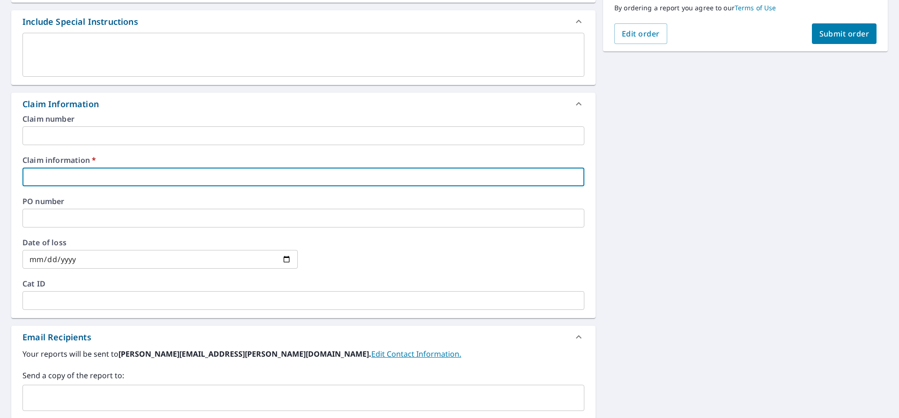
type input "G"
checkbox input "true"
type input "Go"
checkbox input "true"
type input "Gol"
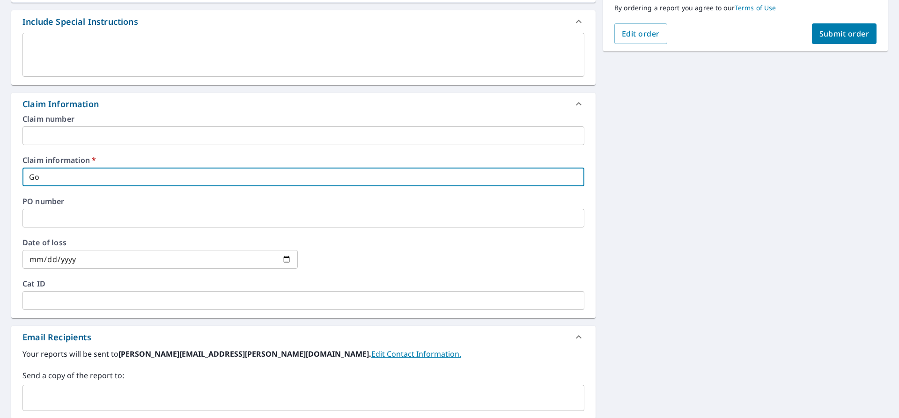
checkbox input "true"
type input "Gold"
checkbox input "true"
type input "Golde"
checkbox input "true"
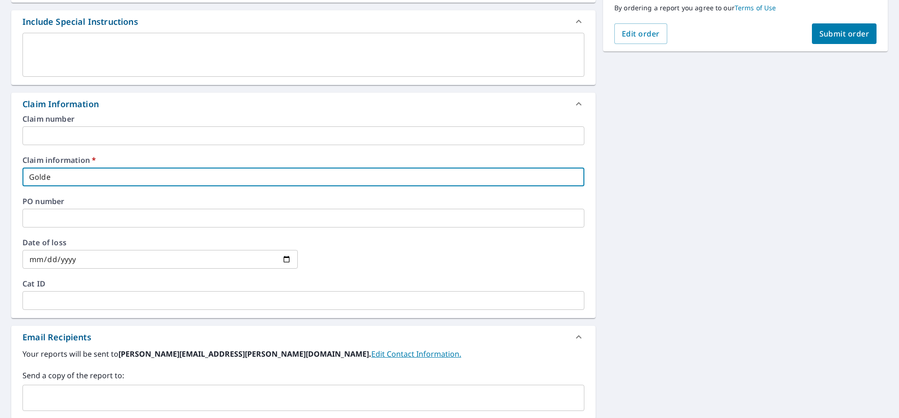
type input "Golden"
checkbox input "true"
type input "GoldenK"
checkbox input "true"
type input "GoldenKe"
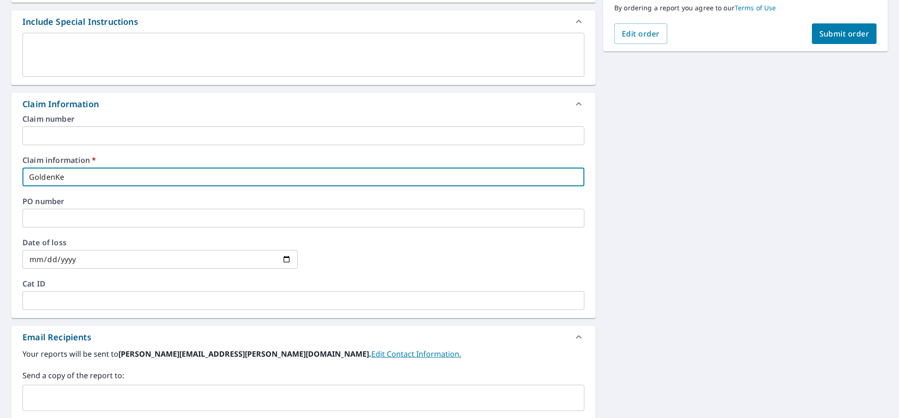
checkbox input "true"
type input "GoldenKey"
checkbox input "true"
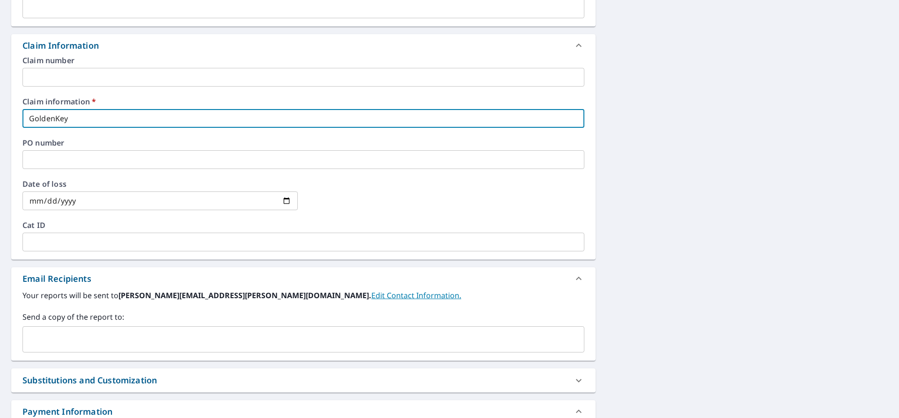
scroll to position [379, 0]
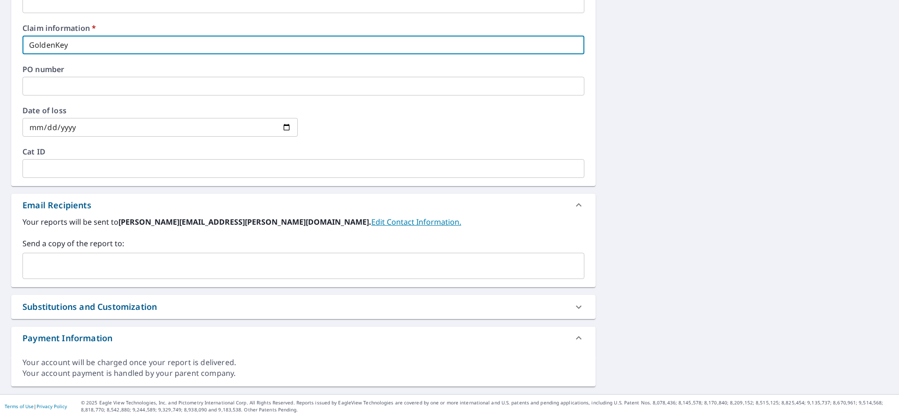
click at [68, 277] on div "​" at bounding box center [303, 266] width 562 height 26
type input "GoldenKey"
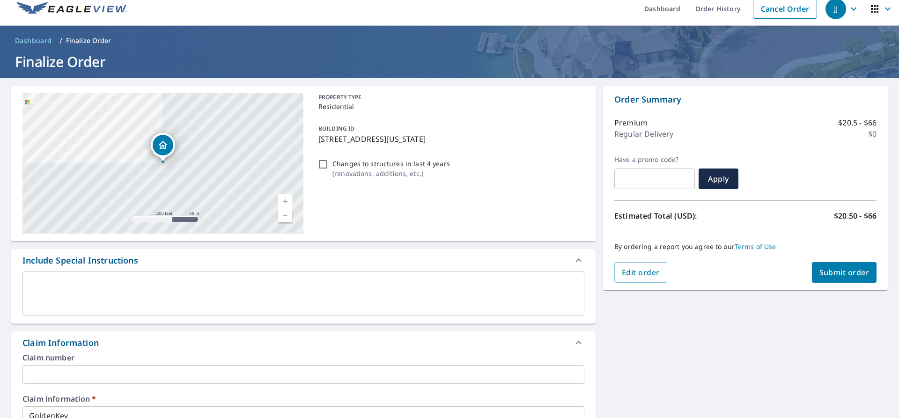
scroll to position [0, 0]
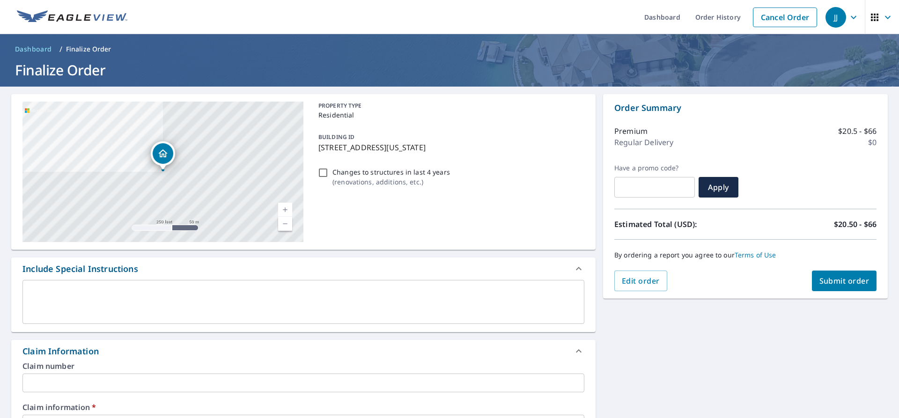
type input "[EMAIL_ADDRESS][DOMAIN_NAME]"
click at [860, 282] on span "Submit order" at bounding box center [844, 281] width 50 height 10
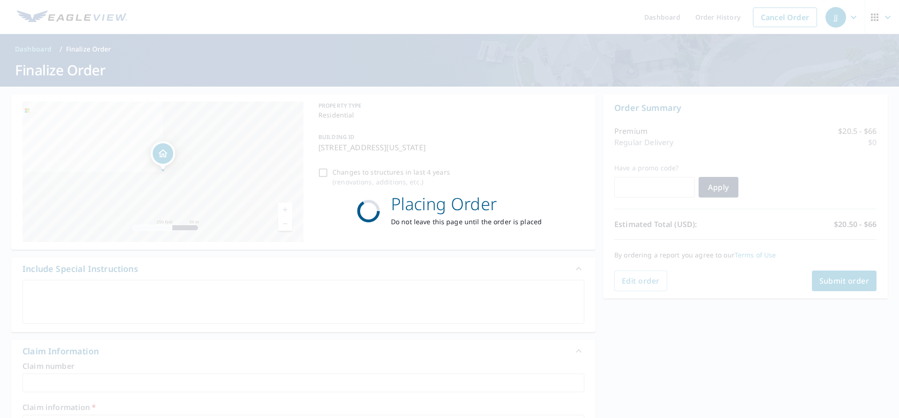
checkbox input "true"
